Goal: Task Accomplishment & Management: Complete application form

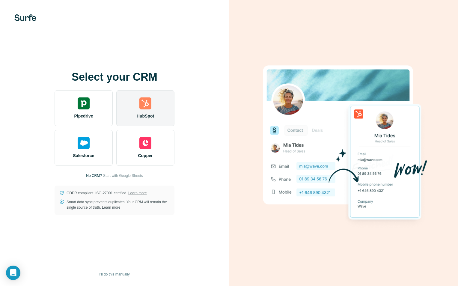
click at [139, 107] on div "HubSpot" at bounding box center [145, 108] width 58 height 36
click at [145, 102] on img at bounding box center [146, 104] width 12 height 12
click at [148, 113] on span "HubSpot" at bounding box center [145, 116] width 17 height 6
click at [146, 107] on img at bounding box center [146, 104] width 12 height 12
click at [138, 103] on div "HubSpot" at bounding box center [145, 108] width 58 height 36
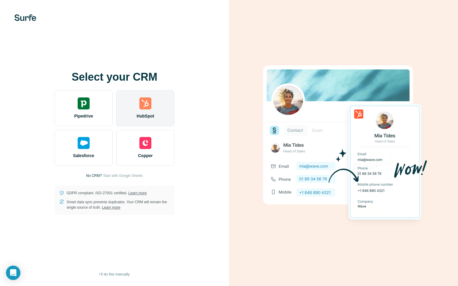
click at [124, 107] on div "HubSpot" at bounding box center [145, 108] width 58 height 36
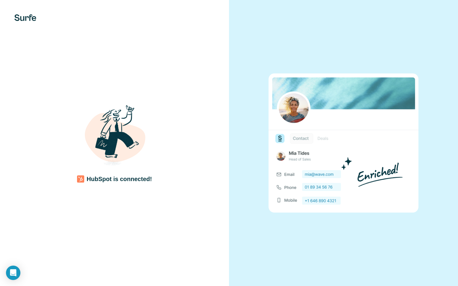
click at [73, 117] on div "HubSpot is connected!" at bounding box center [114, 143] width 205 height 80
